Goal: Information Seeking & Learning: Find contact information

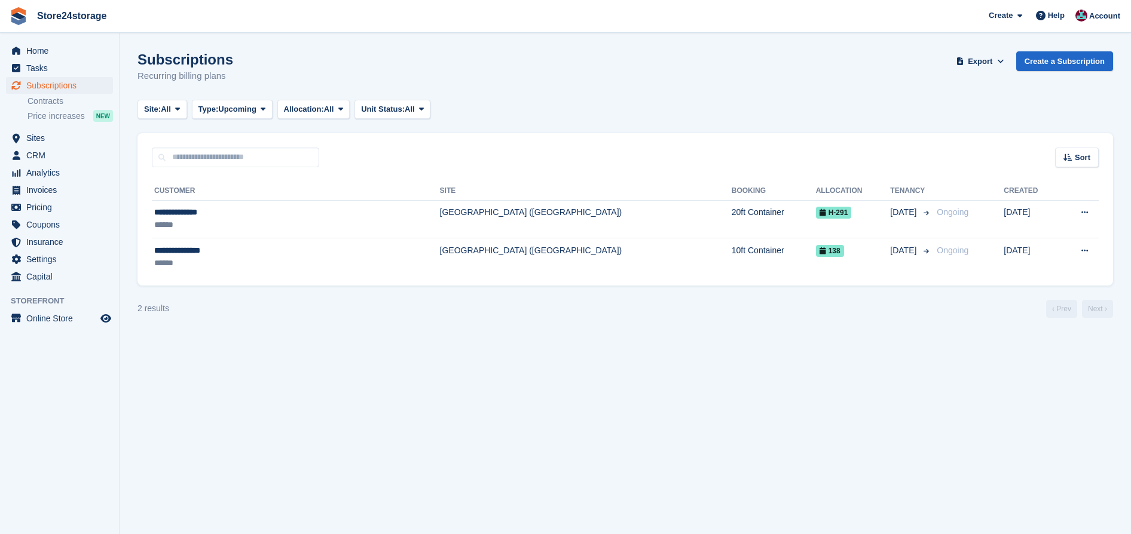
click at [109, 14] on span "Store24storage Create Subscription Invoice Contact Deal Discount Page Help Chat…" at bounding box center [565, 16] width 1131 height 32
click at [94, 17] on link "Store24storage" at bounding box center [71, 16] width 79 height 20
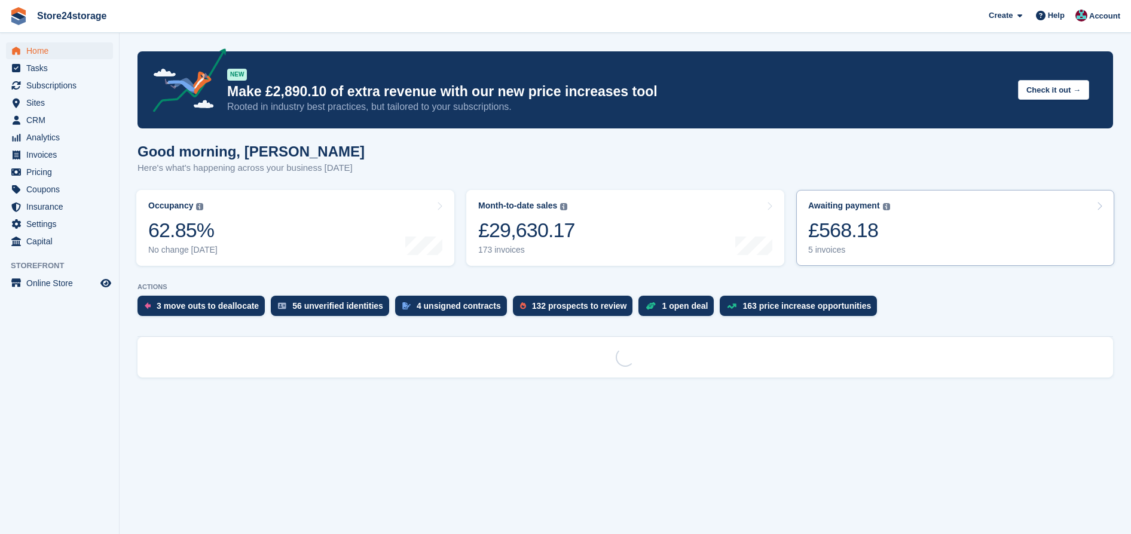
click at [950, 240] on link "Awaiting payment The total outstanding balance on all open invoices. £568.18 5 …" at bounding box center [955, 228] width 318 height 76
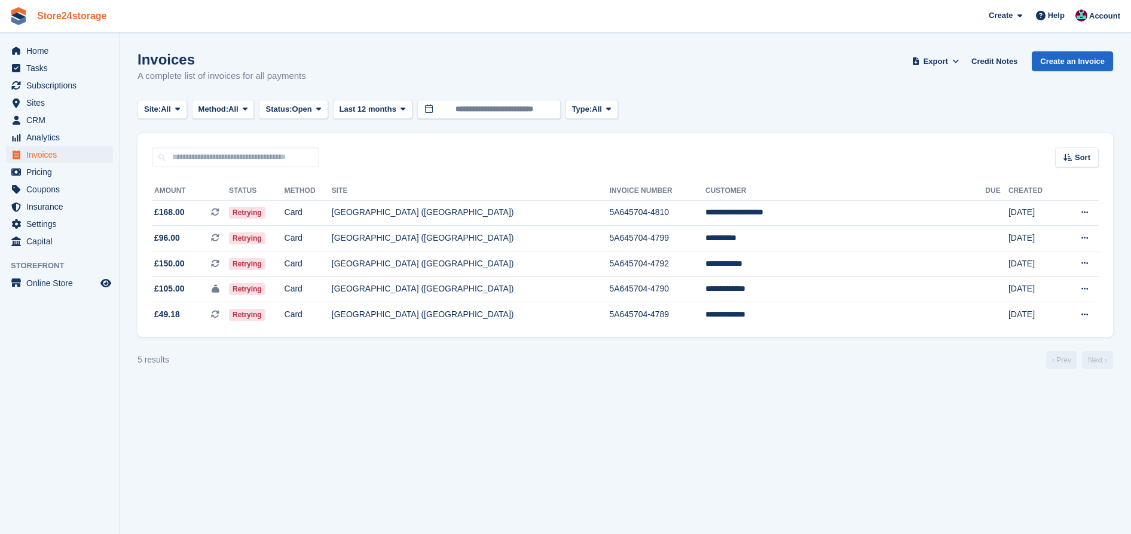
click at [71, 25] on link "Store24storage" at bounding box center [71, 16] width 79 height 20
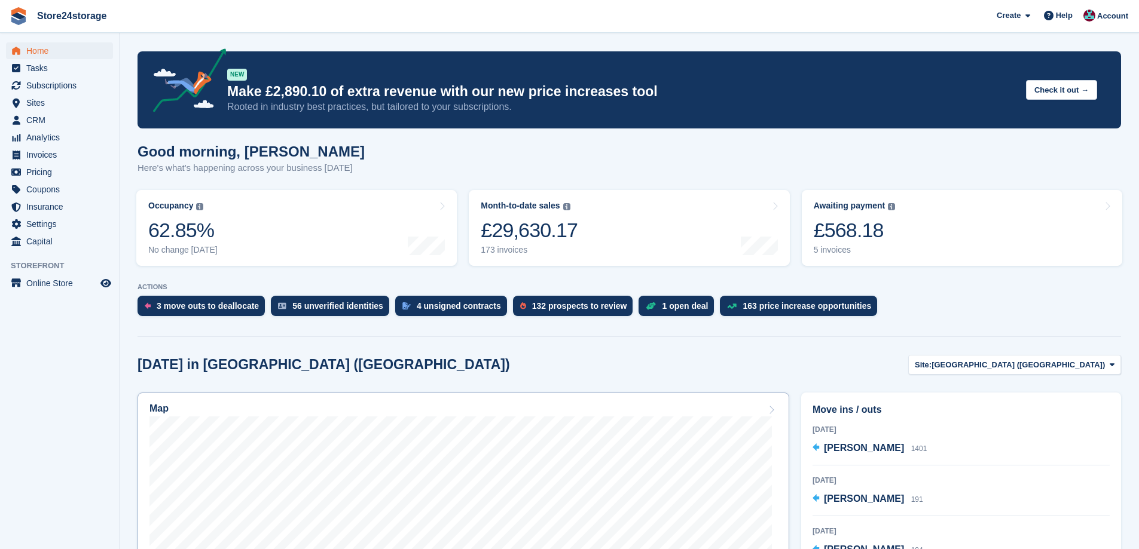
click at [695, 405] on div "Map" at bounding box center [463, 409] width 628 height 13
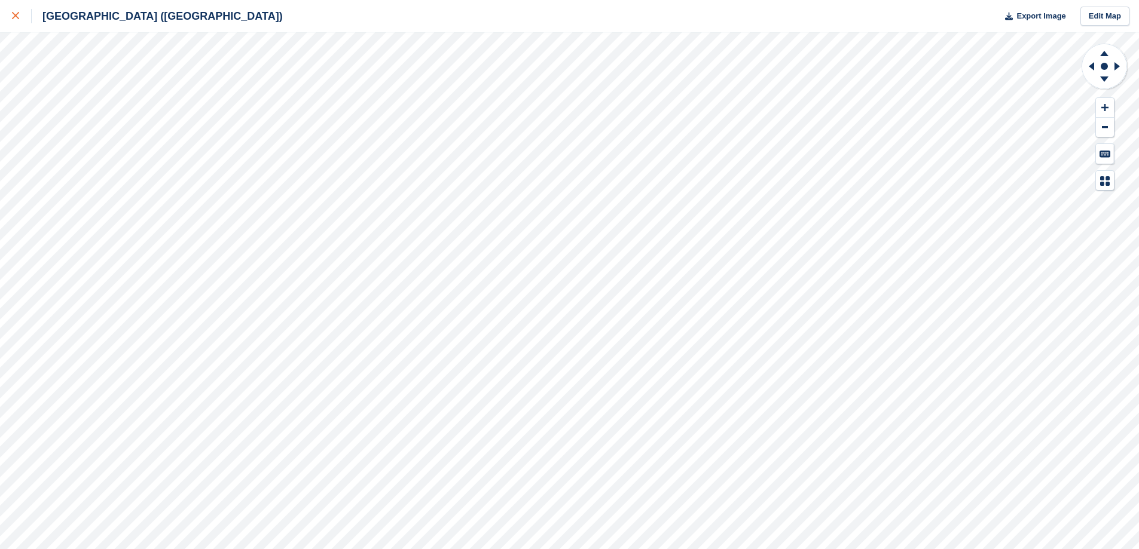
click at [14, 19] on icon at bounding box center [15, 15] width 7 height 7
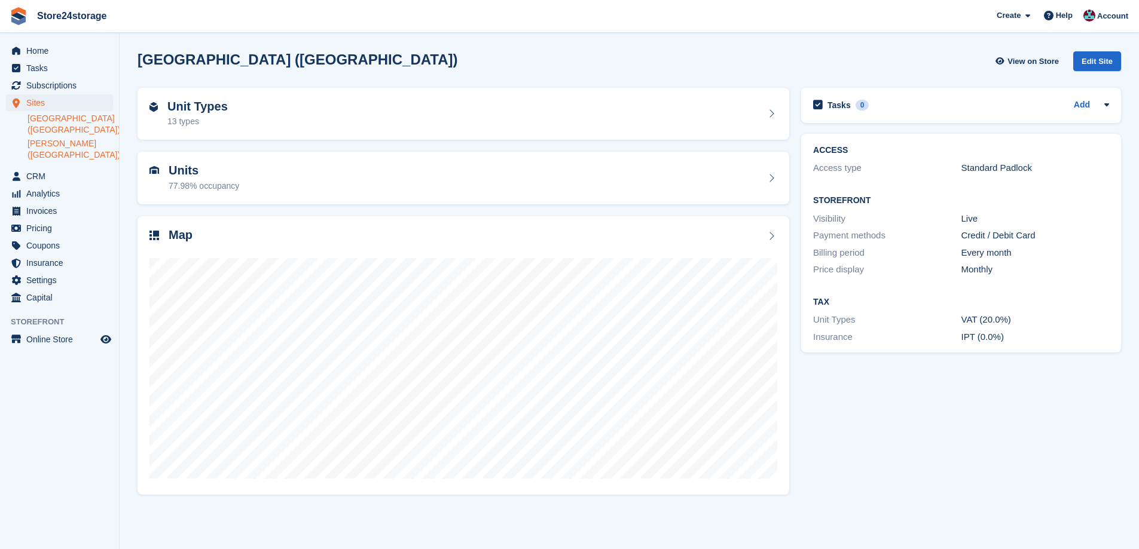
click at [47, 142] on link "[PERSON_NAME] ([GEOGRAPHIC_DATA])" at bounding box center [69, 149] width 85 height 23
click at [348, 243] on div "Map" at bounding box center [463, 236] width 628 height 16
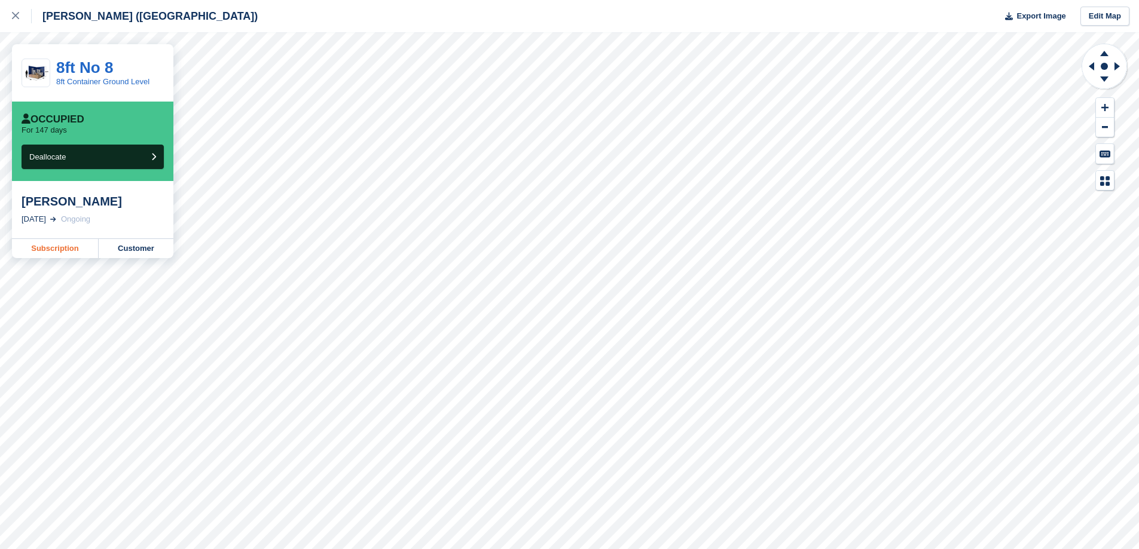
click at [71, 253] on link "Subscription" at bounding box center [55, 248] width 87 height 19
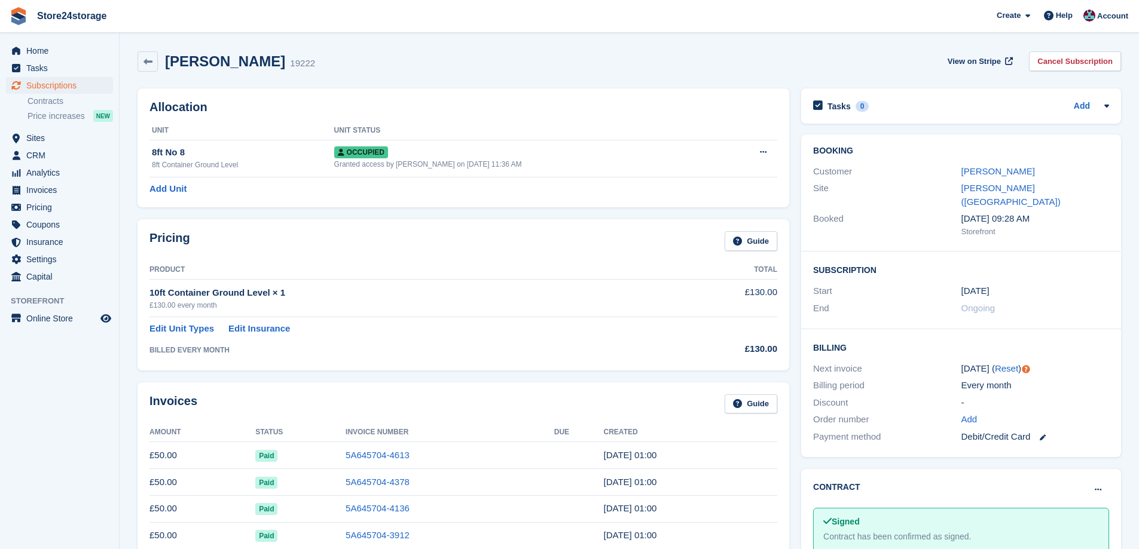
click at [960, 164] on div "Customer Sherilyn vorley" at bounding box center [961, 171] width 296 height 17
click at [964, 169] on link "Sherilyn vorley" at bounding box center [998, 171] width 74 height 10
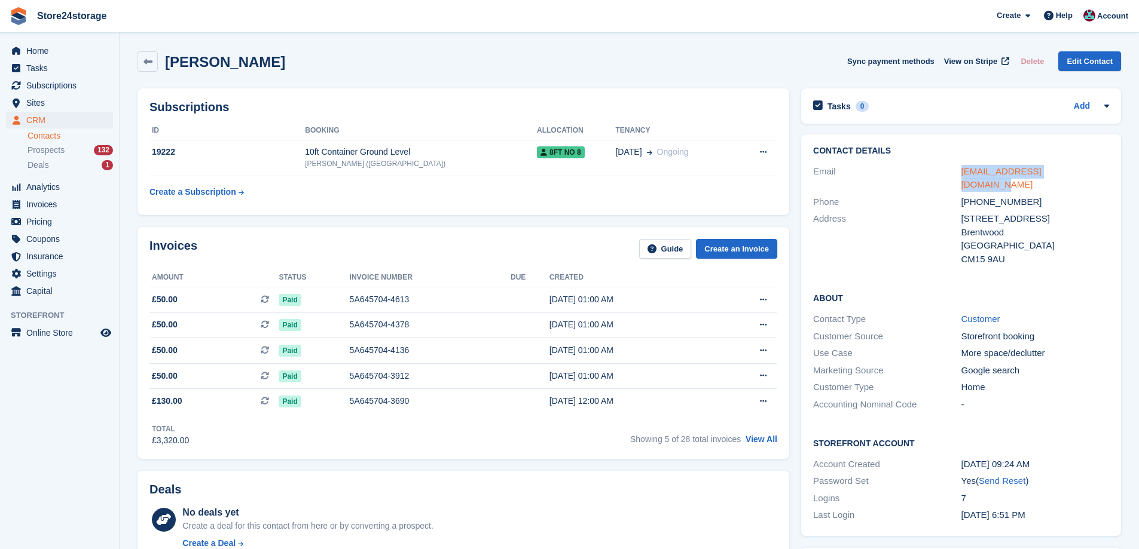
drag, startPoint x: 1068, startPoint y: 173, endPoint x: 961, endPoint y: 173, distance: 107.0
click at [961, 173] on div "sherilyn_wells@yahoo.com" at bounding box center [1035, 178] width 148 height 27
copy link "sherilyn_wells@yahoo.com"
click at [57, 52] on span "Home" at bounding box center [62, 50] width 72 height 17
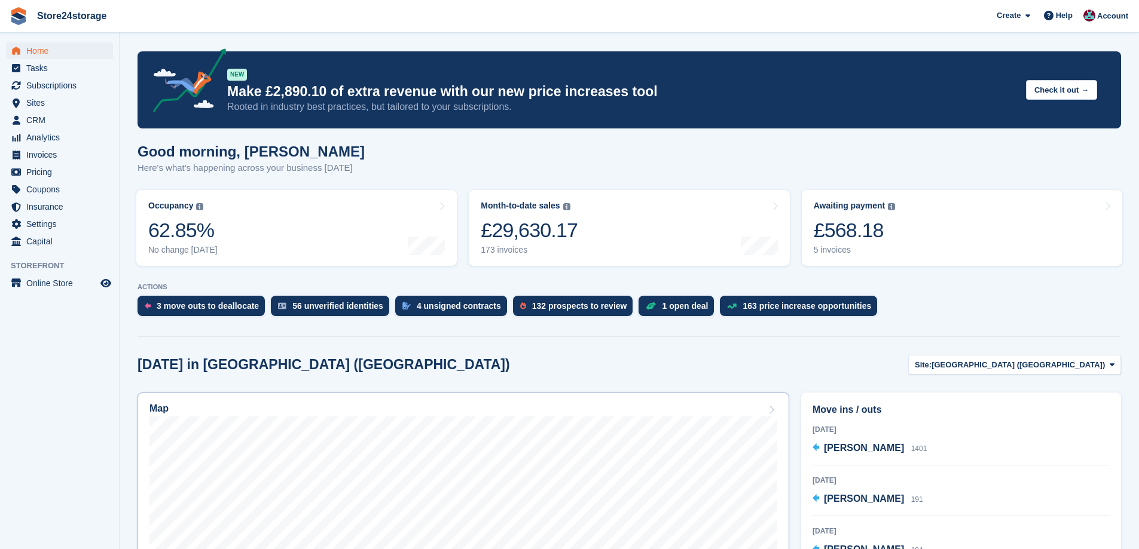
click at [568, 415] on div "Map" at bounding box center [463, 409] width 628 height 13
